Goal: Task Accomplishment & Management: Manage account settings

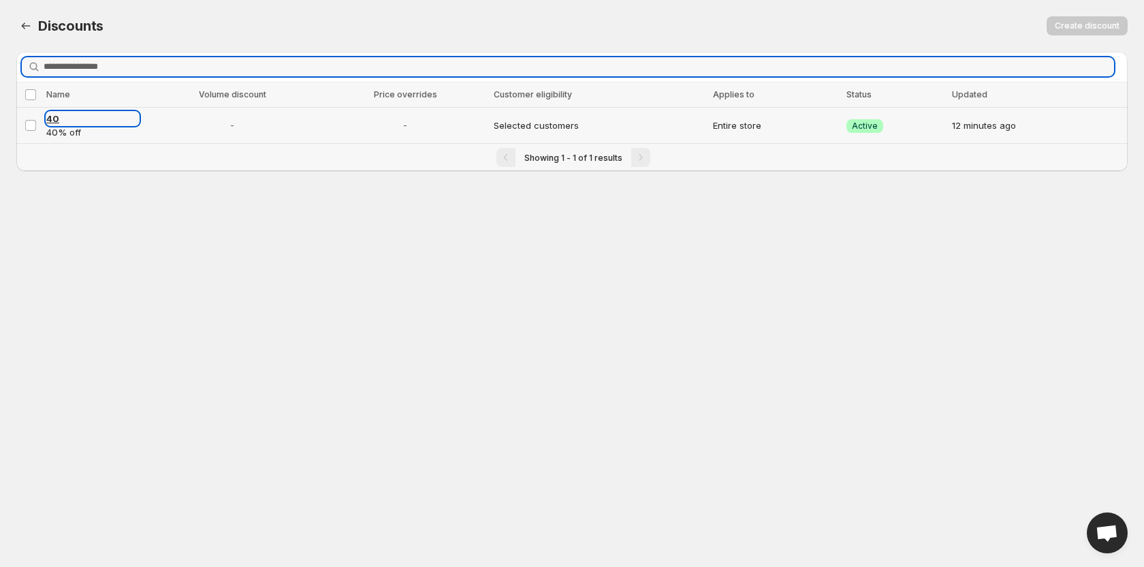
click at [58, 116] on span "40" at bounding box center [52, 118] width 13 height 11
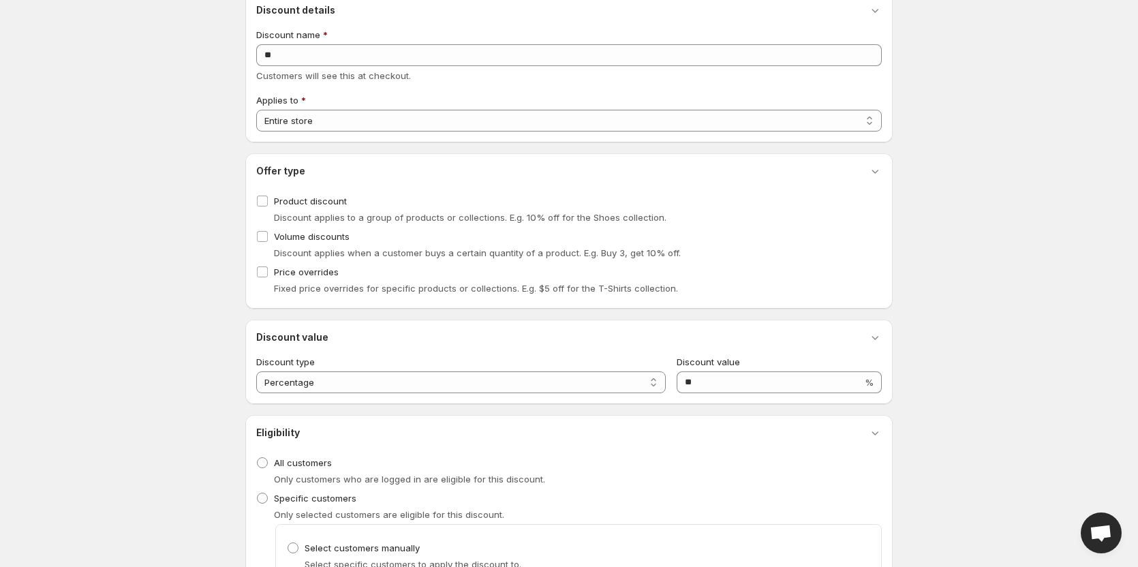
scroll to position [327, 0]
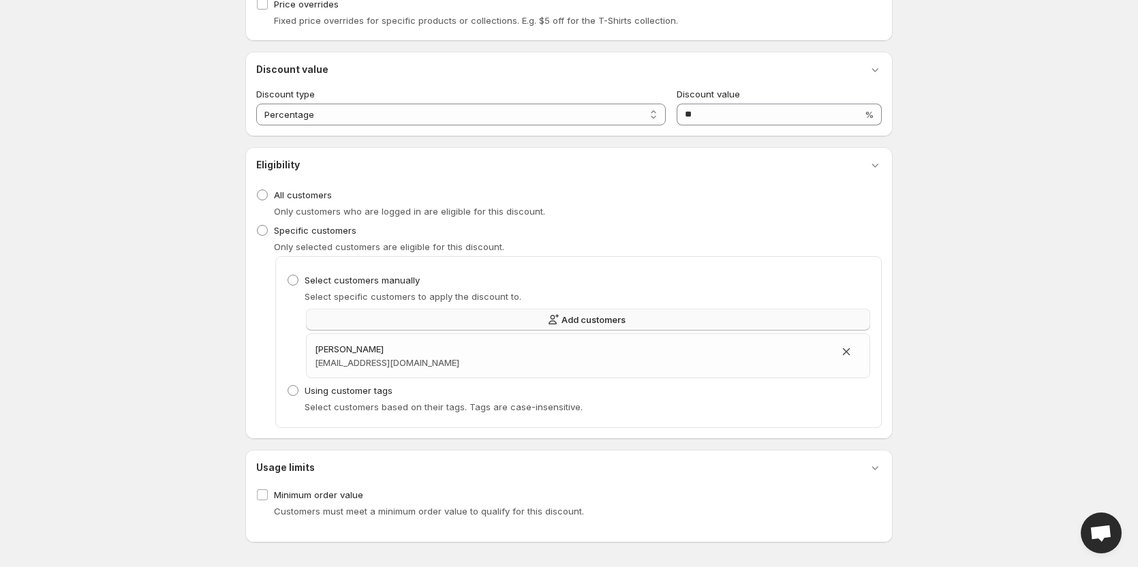
click at [450, 318] on button "Add customers" at bounding box center [588, 320] width 564 height 22
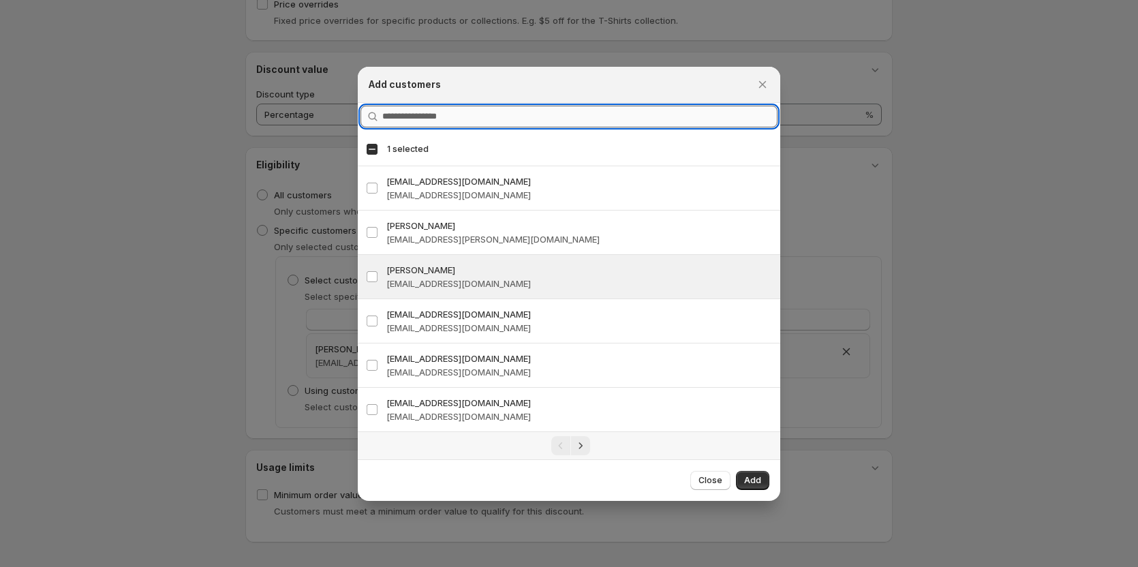
click at [460, 127] on input "Query" at bounding box center [579, 117] width 395 height 22
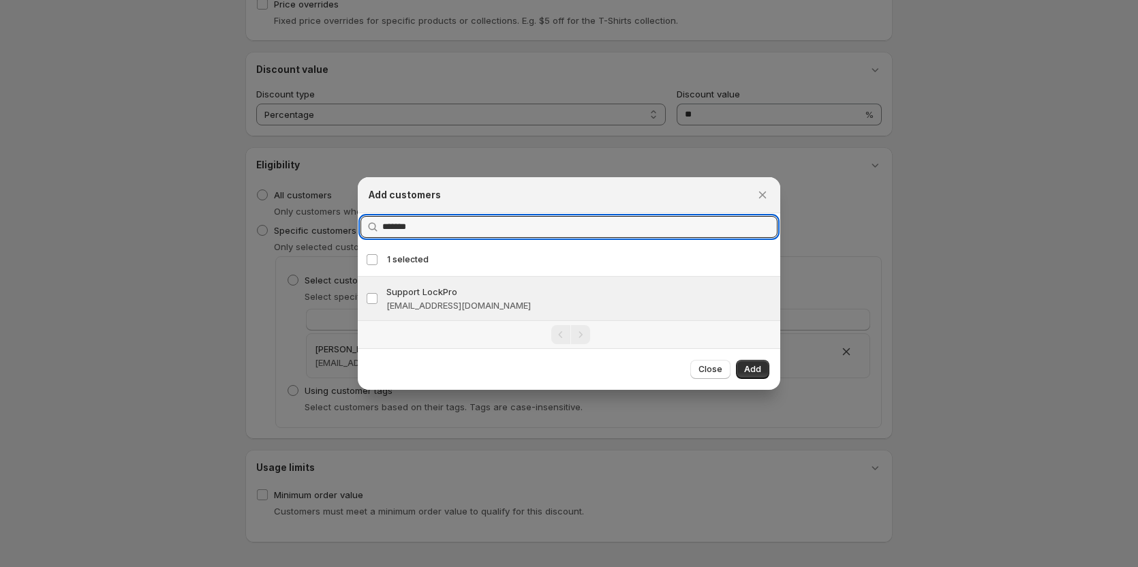
type input "*******"
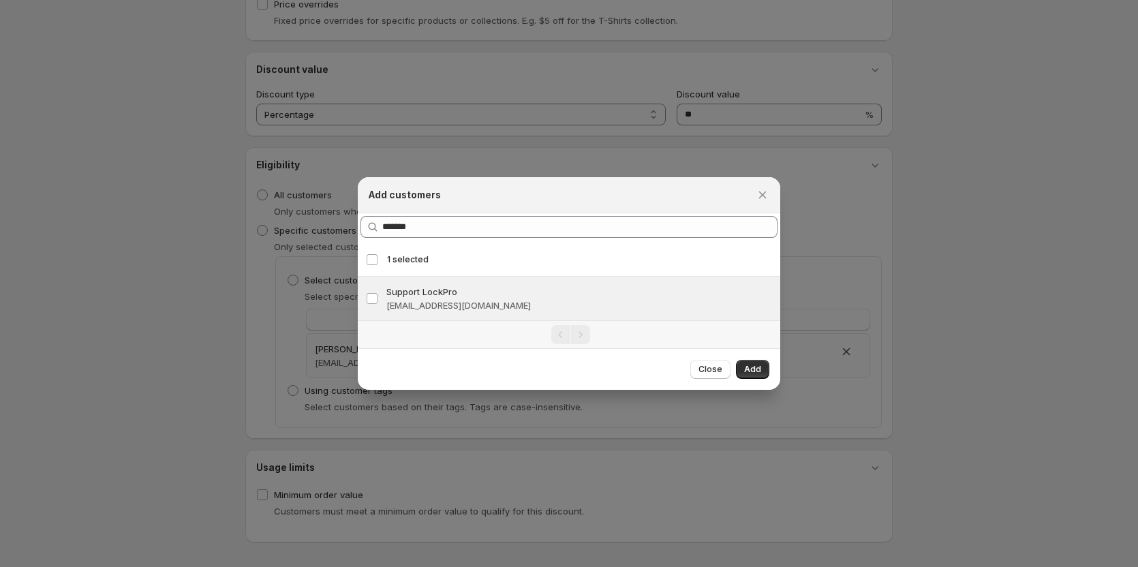
click at [500, 291] on h3 "Support LockPro" at bounding box center [579, 292] width 386 height 14
click at [761, 369] on button "Add" at bounding box center [752, 369] width 33 height 19
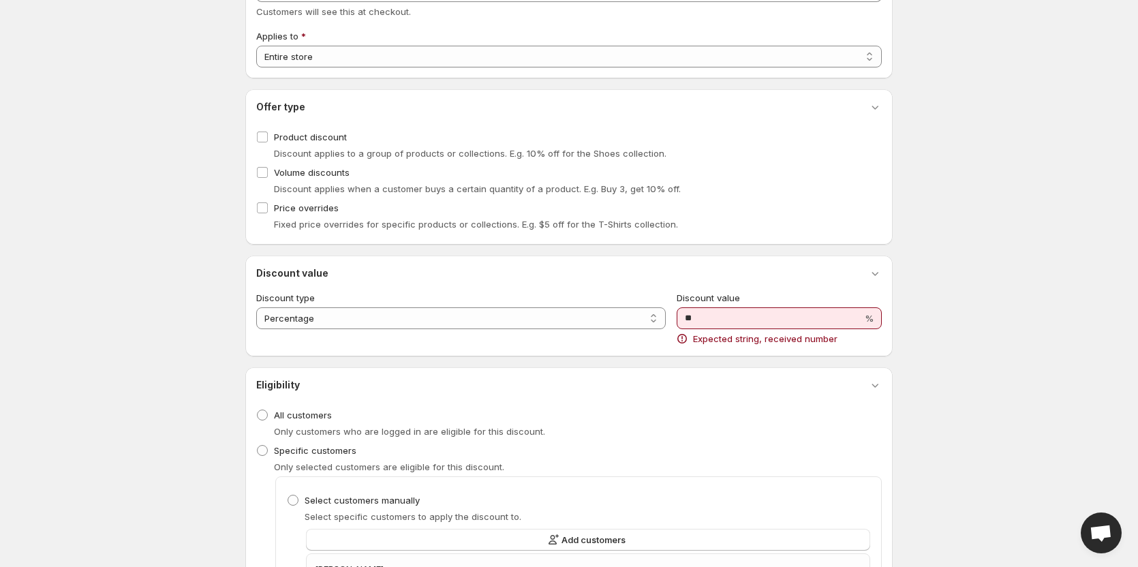
scroll to position [123, 0]
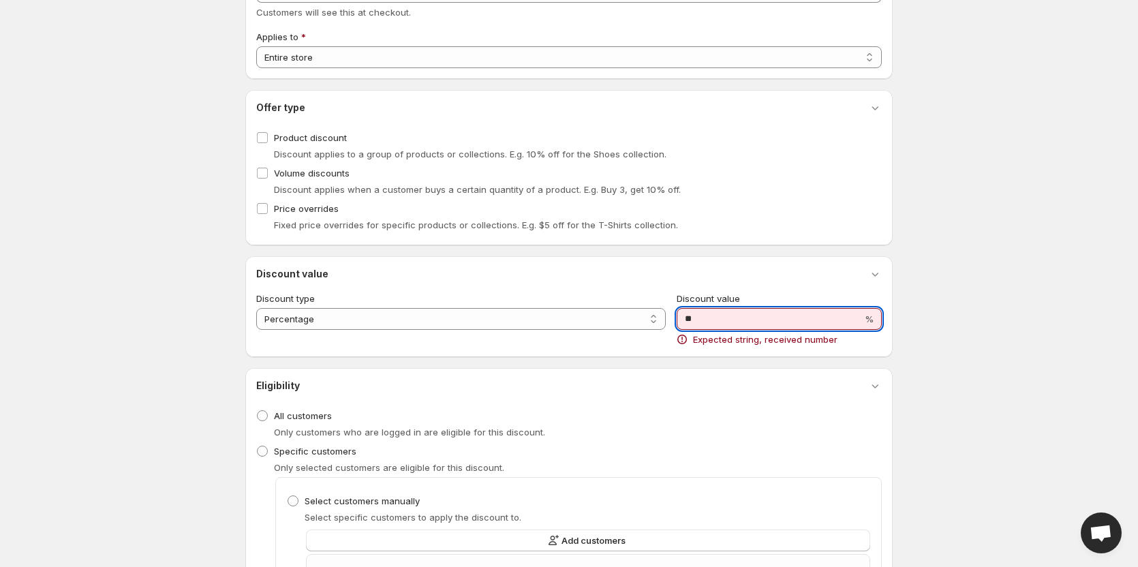
click at [754, 318] on input "**" at bounding box center [768, 319] width 185 height 22
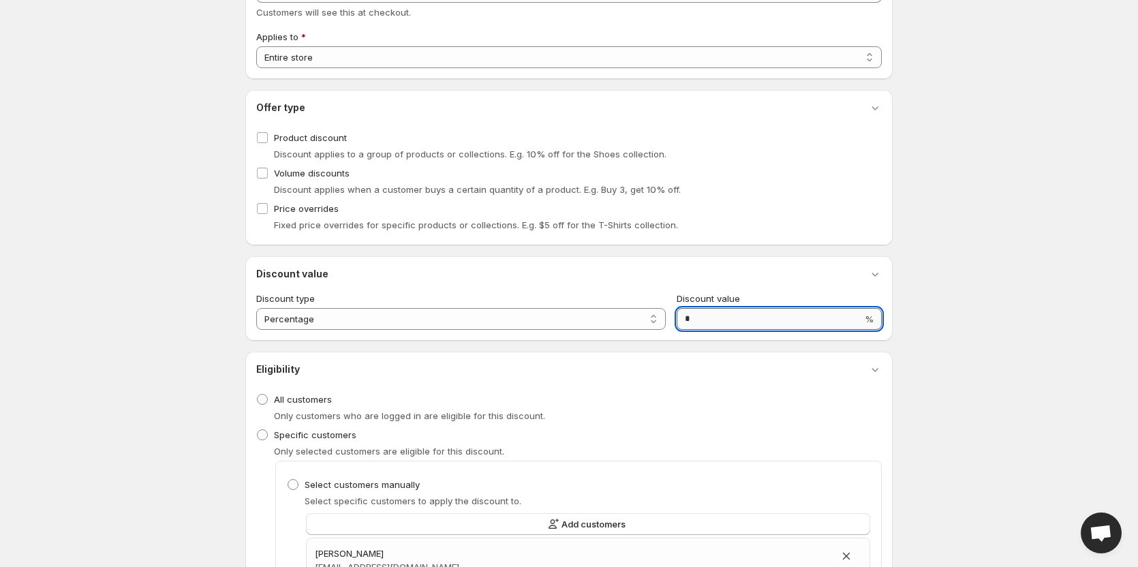
type input "**"
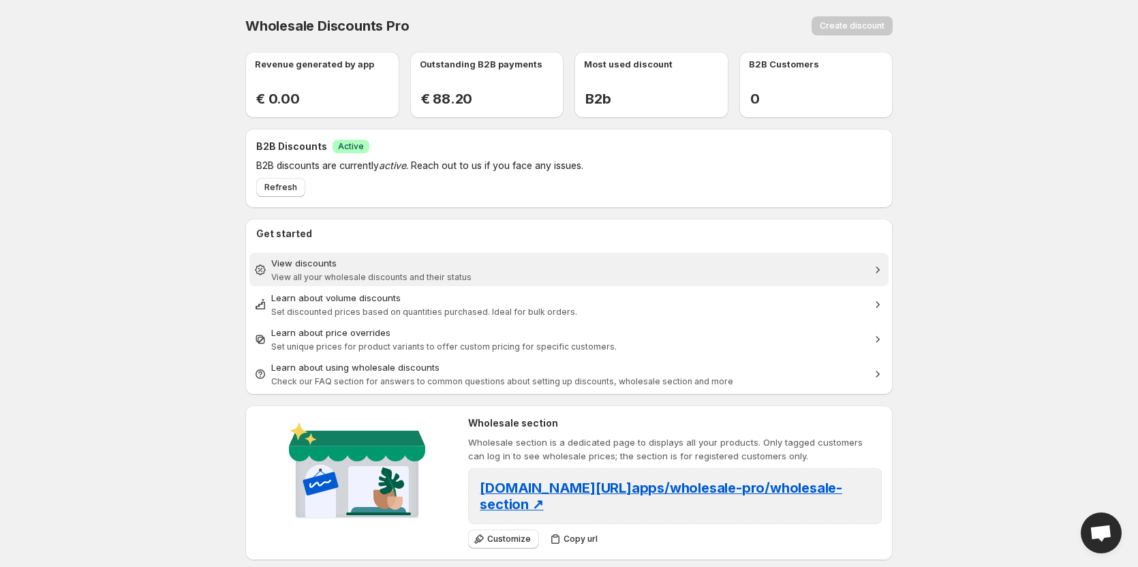
click at [347, 271] on span "View discounts View all your wholesale discounts and their status" at bounding box center [568, 269] width 595 height 26
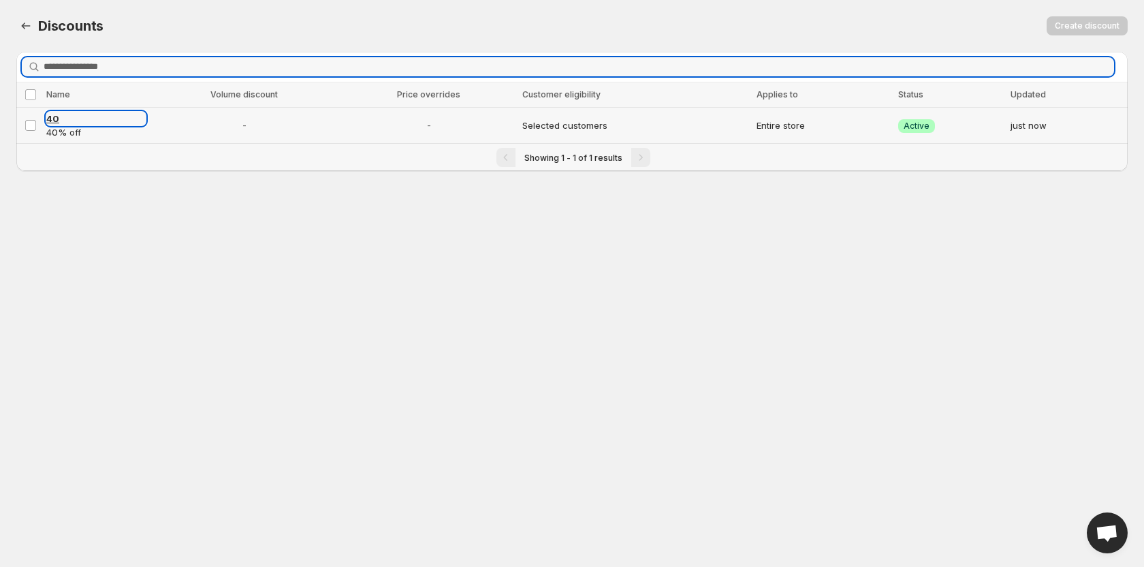
click at [48, 113] on span "40" at bounding box center [52, 118] width 13 height 11
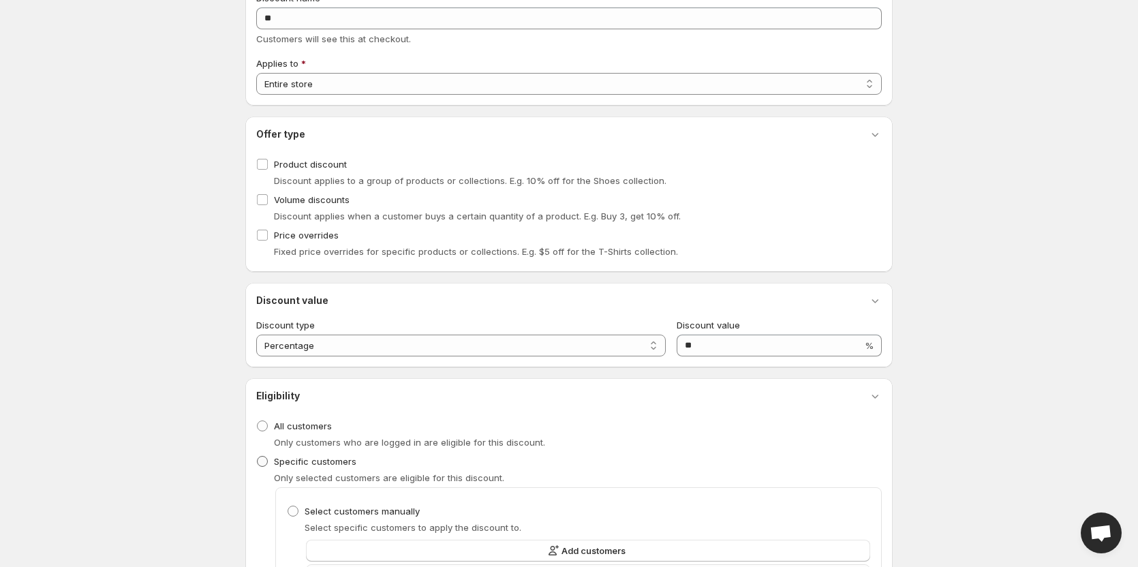
scroll to position [272, 0]
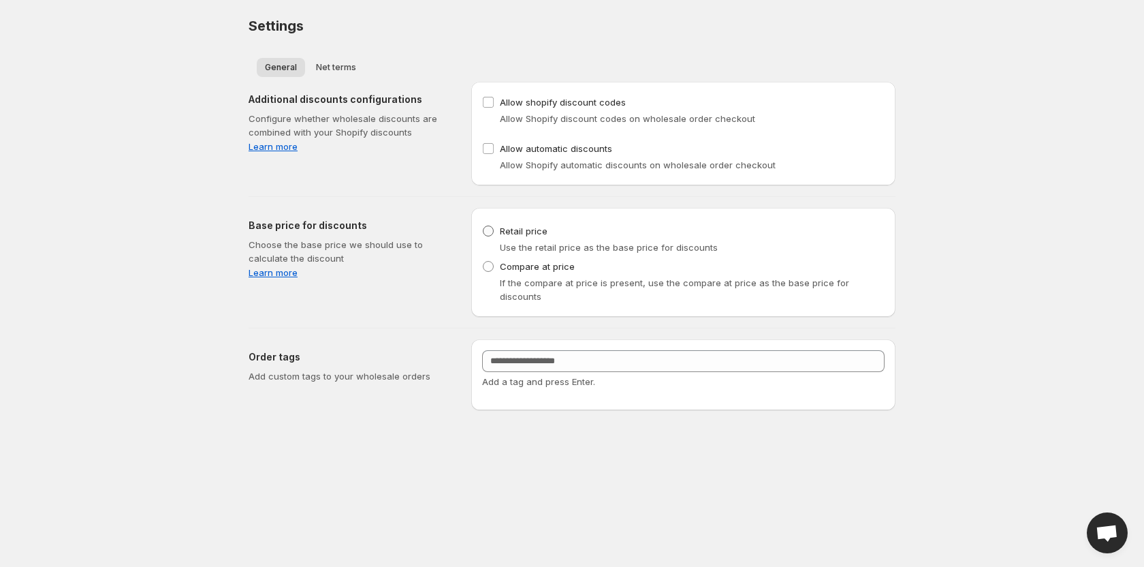
click at [493, 230] on span at bounding box center [488, 230] width 11 height 11
click at [544, 277] on span "If the compare at price is present, use the compare at price as the base price …" at bounding box center [674, 289] width 349 height 25
click at [544, 266] on span "Compare at price" at bounding box center [537, 266] width 75 height 11
